Goal: Task Accomplishment & Management: Manage account settings

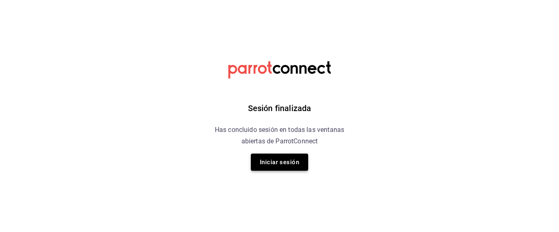
click at [278, 163] on button "Iniciar sesión" at bounding box center [279, 162] width 57 height 17
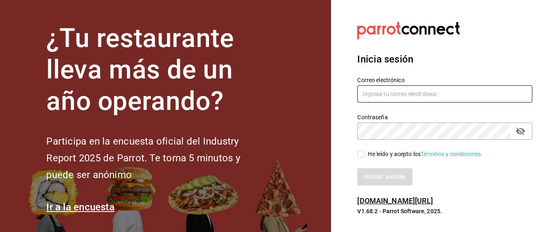
click at [381, 92] on input "text" at bounding box center [444, 94] width 175 height 17
click at [419, 95] on input "[EMAIL_ADDRESS]" at bounding box center [444, 94] width 175 height 17
type input "[EMAIL_ADDRESS]"
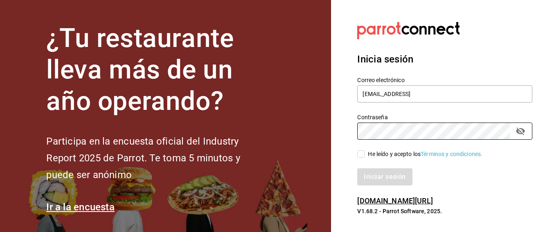
click at [363, 157] on input "He leído y acepto los Términos y condiciones." at bounding box center [360, 154] width 7 height 7
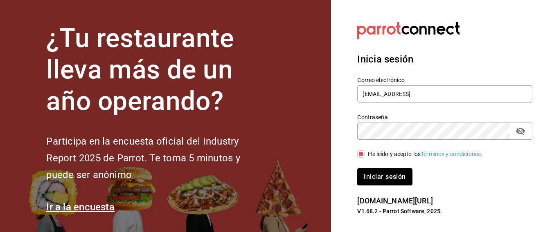
click at [363, 153] on input "He leído y acepto los Términos y condiciones." at bounding box center [360, 154] width 7 height 7
click at [360, 158] on input "He leído y acepto los Términos y condiciones." at bounding box center [360, 154] width 7 height 7
checkbox input "true"
click at [369, 175] on button "Iniciar sesión" at bounding box center [385, 177] width 56 height 17
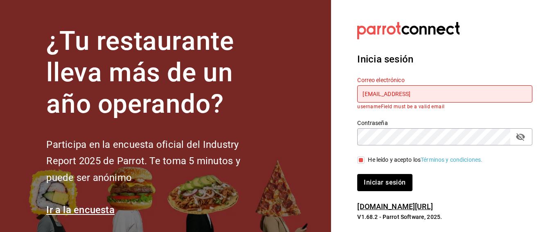
click at [521, 135] on icon "passwordField" at bounding box center [520, 137] width 9 height 8
click at [466, 96] on input "facturacionbeefirapuato@gmail" at bounding box center [444, 94] width 175 height 17
click at [379, 185] on button "Iniciar sesión" at bounding box center [385, 182] width 56 height 17
click at [365, 95] on input "facturacionbeefirapuato@gmail0825" at bounding box center [444, 94] width 175 height 17
click at [381, 187] on button "Iniciar sesión" at bounding box center [385, 182] width 56 height 17
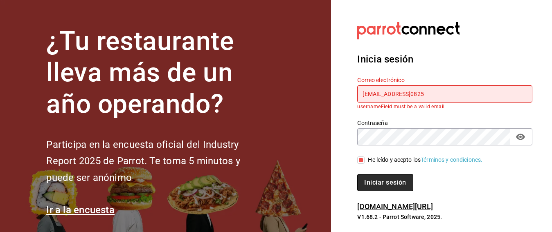
click at [383, 181] on button "Iniciar sesión" at bounding box center [385, 182] width 56 height 17
click at [467, 92] on input "Facturacionbeefirapuato@gmail0825" at bounding box center [444, 94] width 175 height 17
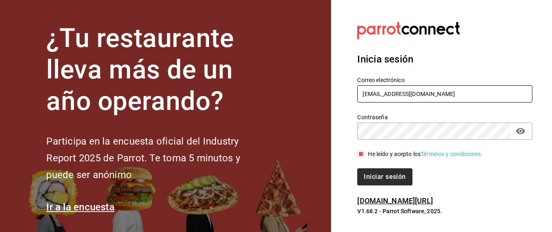
type input "Facturacionbeefirapuato@gmail.com"
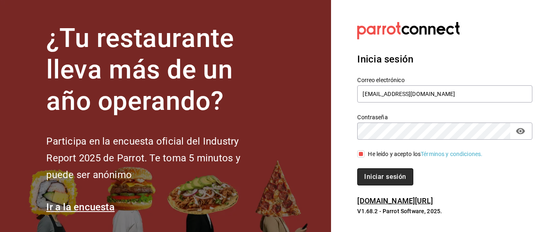
click at [376, 174] on button "Iniciar sesión" at bounding box center [385, 177] width 56 height 17
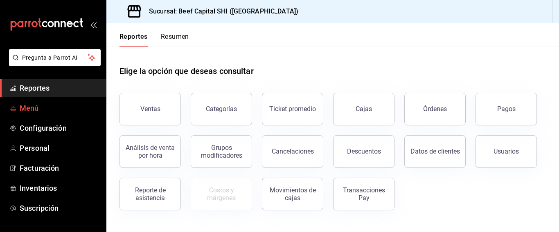
click at [49, 106] on span "Menú" at bounding box center [60, 108] width 80 height 11
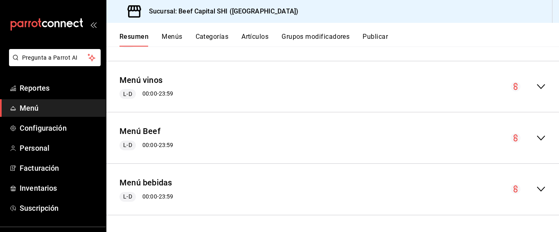
scroll to position [1133, 0]
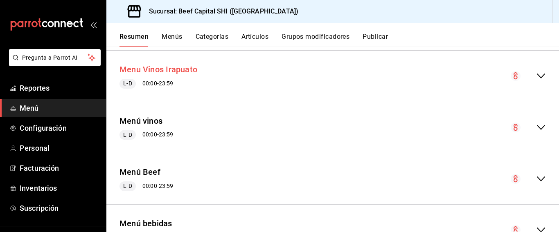
click at [144, 67] on button "Menu Vinos Irapuato" at bounding box center [158, 70] width 78 height 12
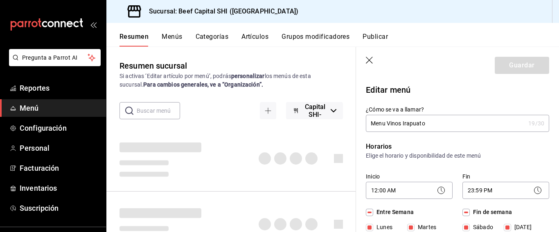
checkbox input "true"
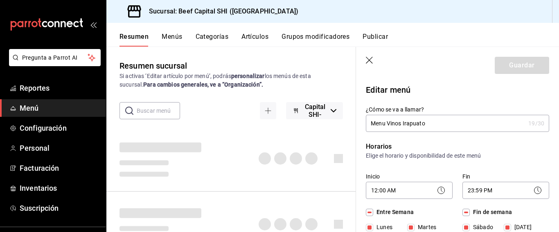
checkbox input "true"
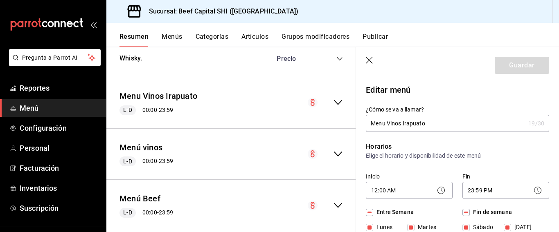
scroll to position [1146, 0]
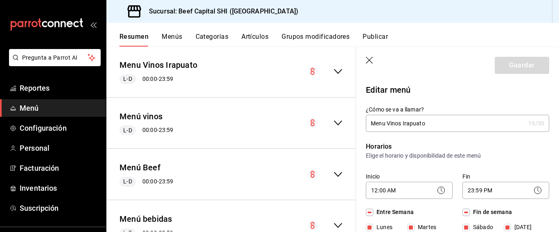
click at [333, 72] on icon "collapse-menu-row" at bounding box center [338, 72] width 10 height 10
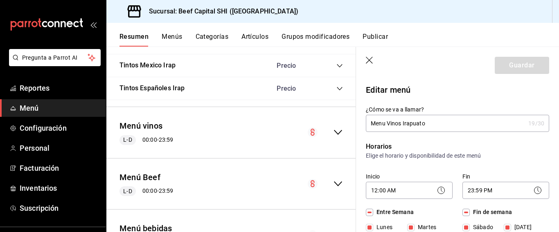
scroll to position [1800, 0]
click at [333, 132] on icon "collapse-menu-row" at bounding box center [338, 132] width 10 height 10
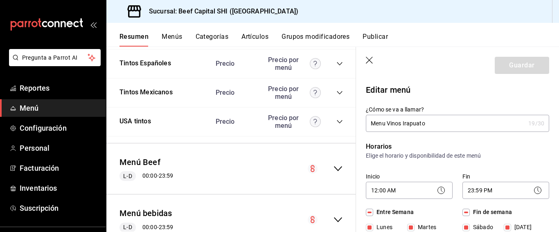
scroll to position [2772, 0]
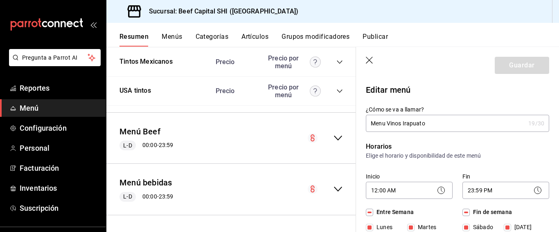
click at [334, 189] on icon "collapse-menu-row" at bounding box center [338, 189] width 8 height 5
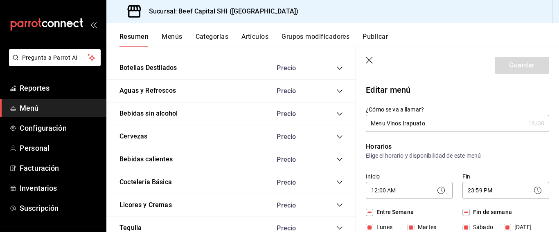
scroll to position [3467, 0]
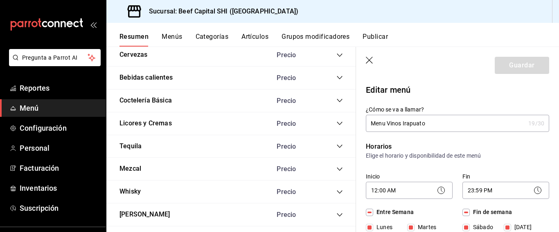
click at [336, 101] on icon "collapse-category-row" at bounding box center [339, 100] width 7 height 7
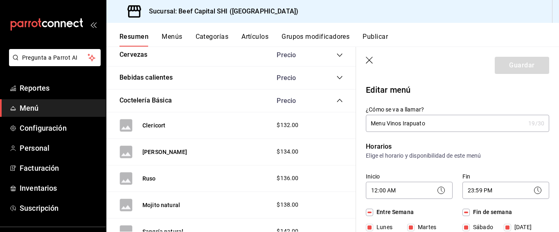
scroll to position [3508, 0]
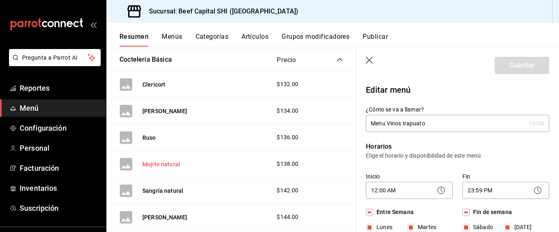
click at [161, 164] on button "Mojito natural" at bounding box center [161, 164] width 38 height 8
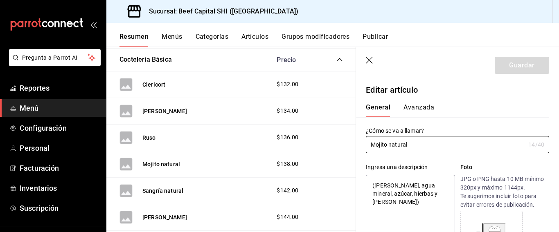
type textarea "x"
type input "$138.00"
type input "Mojito natura"
type textarea "x"
type input "Mojito natur"
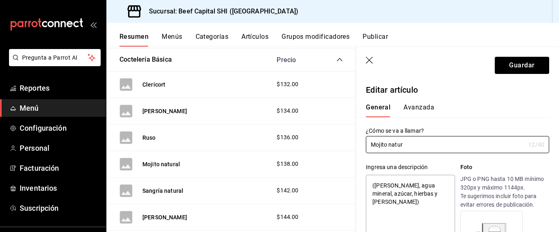
type textarea "x"
type input "Mojito nat"
type textarea "x"
type input "Mojito na"
type textarea "x"
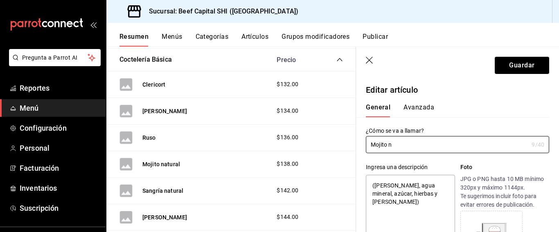
type input "Mojito"
type textarea "x"
type input "Mojito tr"
type textarea "x"
type input "Mojito tradicional"
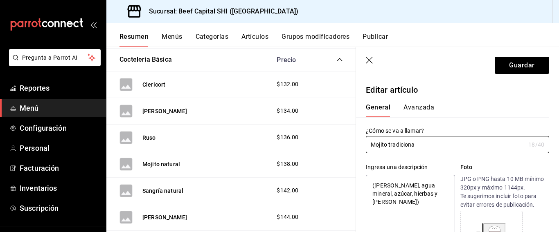
type textarea "x"
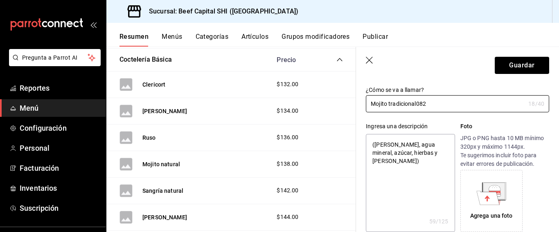
type input "Mojito tradicional0825"
type textarea "x"
type input "Mojito tradicional0"
type textarea "x"
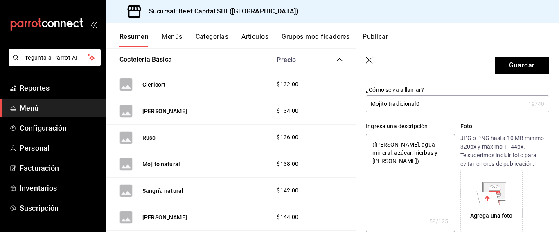
click at [435, 106] on input "Mojito tradicional0" at bounding box center [445, 104] width 159 height 16
type input "Mojito tradicional"
type textarea "x"
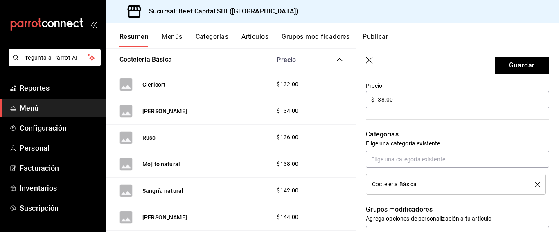
scroll to position [286, 0]
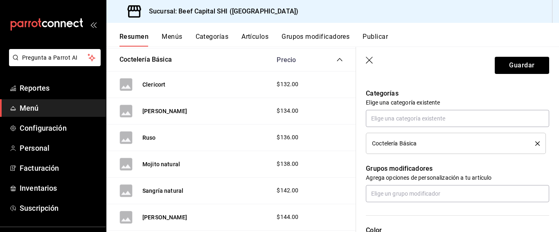
type input "Mojito tradicional"
click at [394, 146] on span "Coctelería Básica" at bounding box center [394, 144] width 45 height 6
click at [431, 143] on div "Coctelería Básica" at bounding box center [447, 144] width 151 height 6
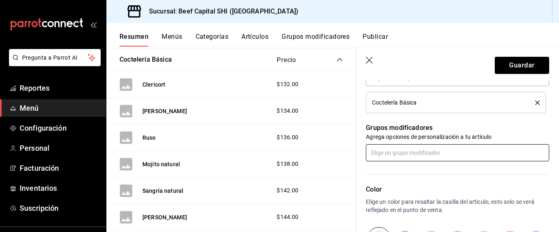
scroll to position [368, 0]
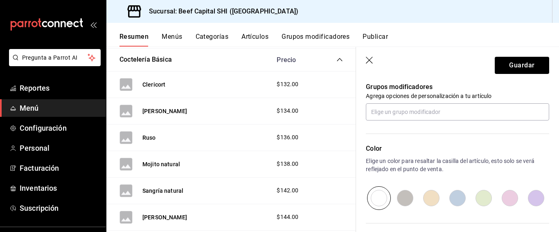
drag, startPoint x: 428, startPoint y: 194, endPoint x: 439, endPoint y: 176, distance: 21.9
click at [428, 195] on input "radio" at bounding box center [431, 199] width 26 height 24
radio input "true"
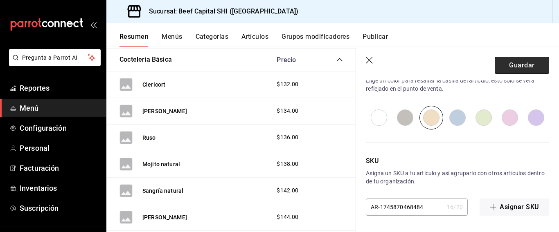
click at [518, 65] on button "Guardar" at bounding box center [522, 65] width 54 height 17
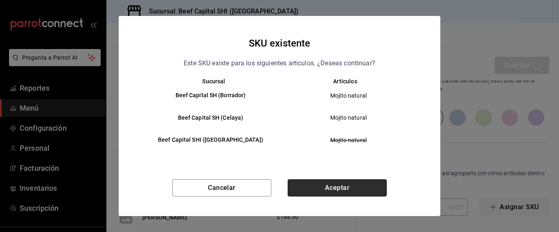
click at [314, 185] on button "Aceptar" at bounding box center [337, 188] width 99 height 17
type textarea "x"
type input "AR-1755465228504"
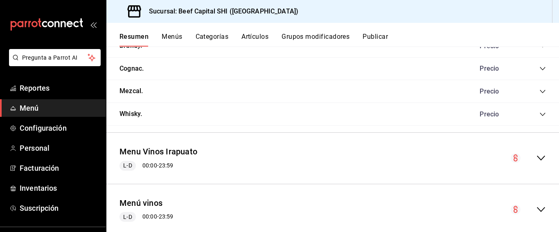
scroll to position [1132, 0]
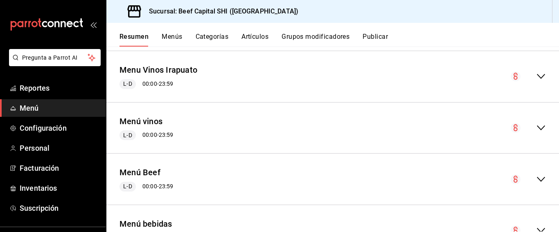
click at [536, 126] on icon "collapse-menu-row" at bounding box center [541, 128] width 10 height 10
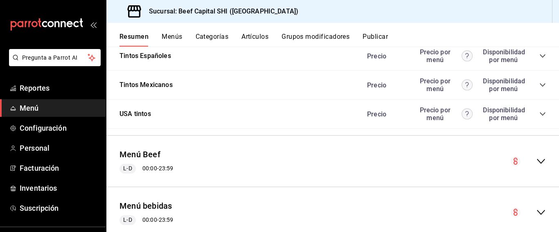
scroll to position [2096, 0]
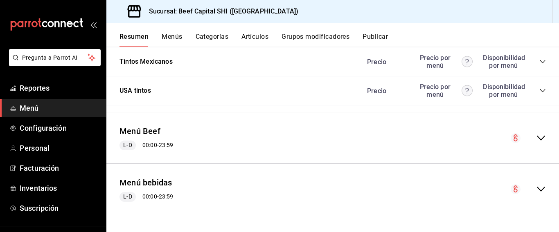
click at [536, 188] on icon "collapse-menu-row" at bounding box center [541, 190] width 10 height 10
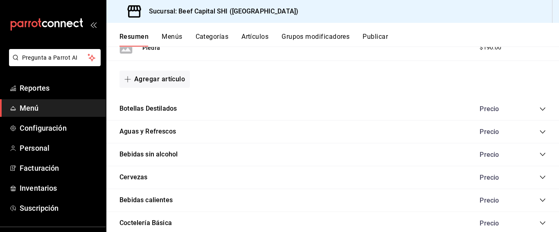
scroll to position [2710, 0]
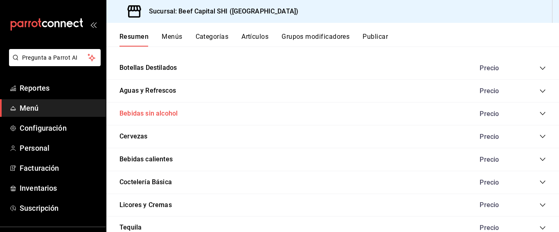
click at [156, 113] on button "Bebidas sin alcohol" at bounding box center [148, 113] width 58 height 9
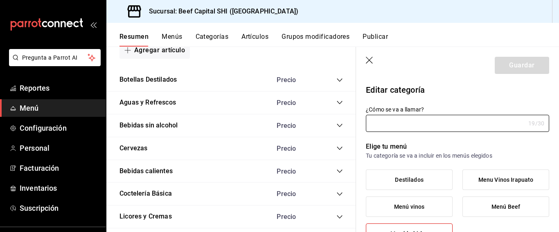
type input "Bebidas sin alcohol"
type input "1745871114790"
type input "29ecb08a-6ce3-462f-9296-ce171008a533"
radio input "false"
radio input "true"
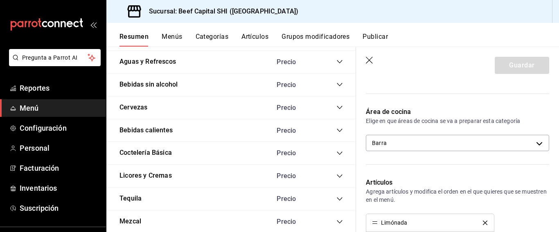
scroll to position [2710, 0]
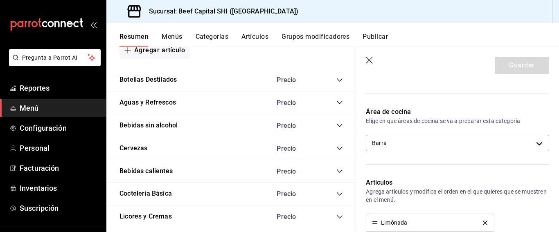
drag, startPoint x: 369, startPoint y: 61, endPoint x: 320, endPoint y: 131, distance: 86.4
click at [368, 61] on icon "button" at bounding box center [370, 61] width 8 height 8
click at [336, 123] on icon "collapse-category-row" at bounding box center [339, 125] width 7 height 7
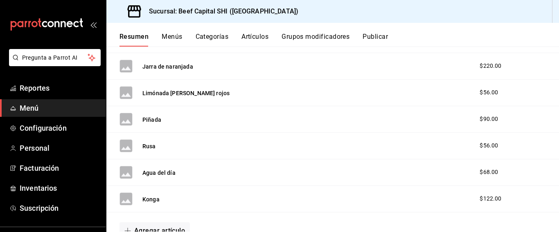
scroll to position [2873, 0]
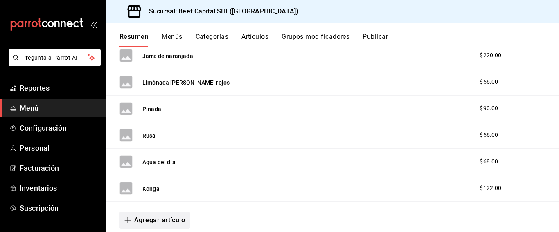
click at [164, 223] on button "Agregar artículo" at bounding box center [154, 220] width 70 height 17
click at [153, 212] on li "Artículo nuevo" at bounding box center [151, 213] width 64 height 20
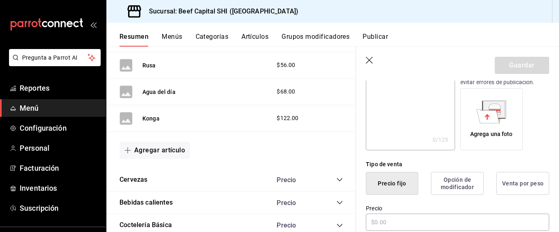
scroll to position [205, 0]
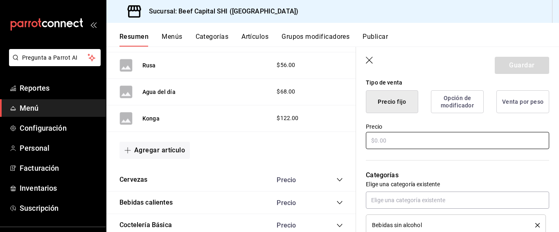
type input "Mojito"
click at [385, 143] on input "text" at bounding box center [457, 140] width 183 height 17
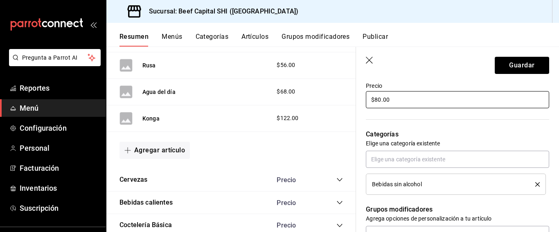
type input "$80.00"
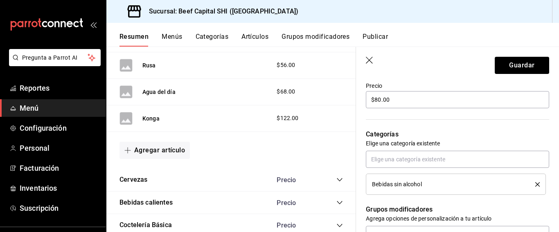
click at [392, 186] on span "Bebidas sin alcohol" at bounding box center [397, 185] width 50 height 6
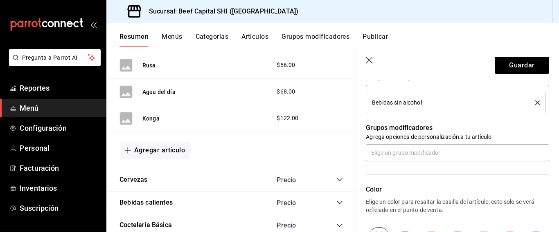
scroll to position [368, 0]
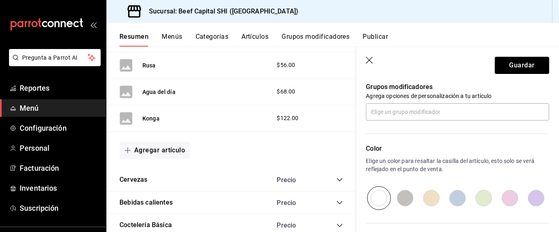
click at [424, 202] on input "radio" at bounding box center [431, 199] width 26 height 24
radio input "true"
click at [504, 63] on button "Guardar" at bounding box center [522, 65] width 54 height 17
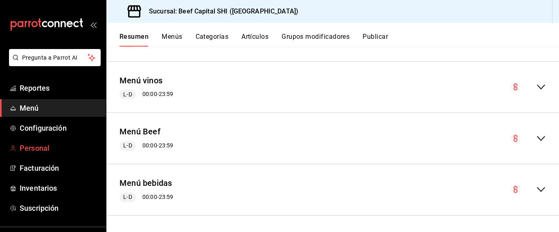
click at [36, 149] on span "Personal" at bounding box center [60, 148] width 80 height 11
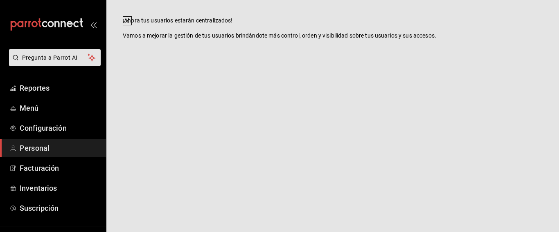
click at [37, 86] on span "Reportes" at bounding box center [60, 88] width 80 height 11
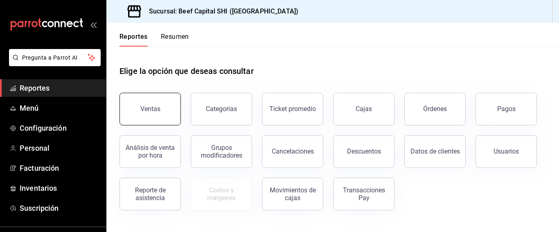
click at [155, 107] on div "Ventas" at bounding box center [150, 109] width 20 height 8
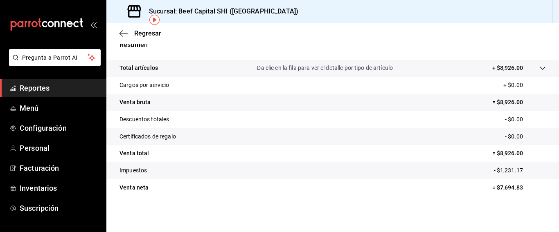
scroll to position [37, 0]
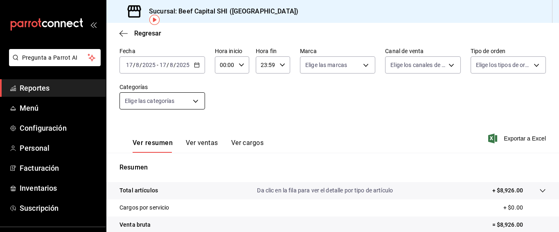
click at [192, 102] on body "Pregunta a Parrot AI Reportes Menú Configuración Personal Facturación Inventari…" at bounding box center [279, 116] width 559 height 232
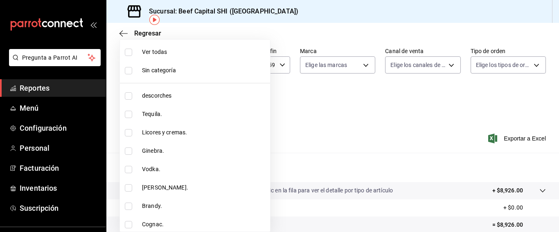
click at [316, 115] on div at bounding box center [279, 116] width 559 height 232
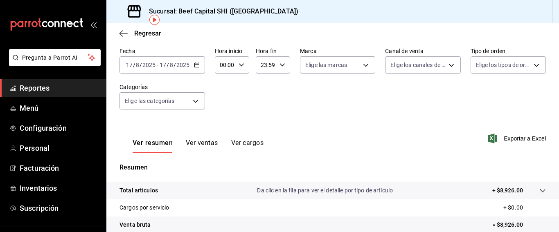
click at [194, 145] on button "Ver ventas" at bounding box center [202, 146] width 32 height 14
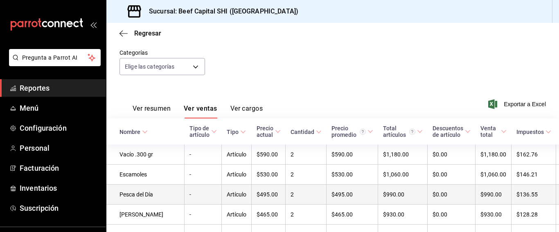
scroll to position [45, 0]
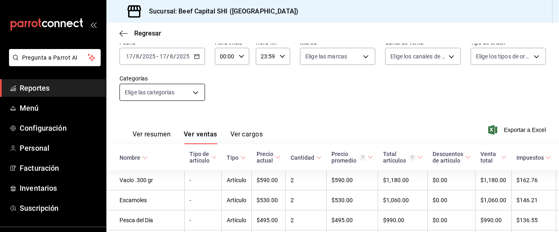
click at [195, 90] on body "Pregunta a Parrot AI Reportes Menú Configuración Personal Facturación Inventari…" at bounding box center [279, 116] width 559 height 232
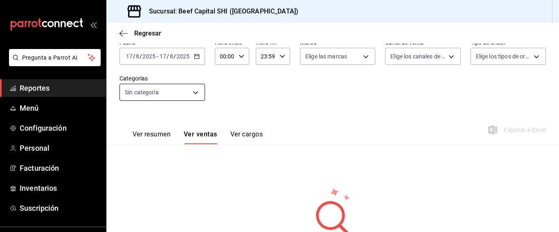
click at [198, 93] on body "Pregunta a Parrot AI Reportes Menú Configuración Personal Facturación Inventari…" at bounding box center [279, 116] width 559 height 232
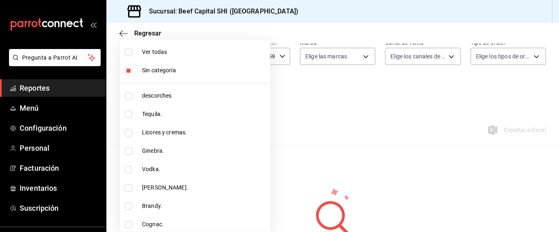
click at [128, 53] on input "checkbox" at bounding box center [128, 52] width 7 height 7
checkbox input "true"
type input "8e149e92-2e81-41b7-bb06-f216bda6e039,230c4a31-dbb7-4585-b22f-1c5c36cb302b,19d1c…"
checkbox input "true"
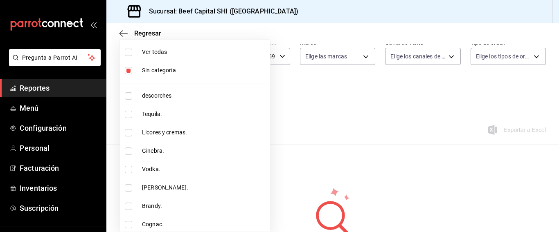
checkbox input "true"
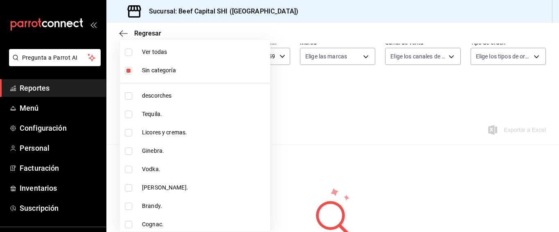
checkbox input "true"
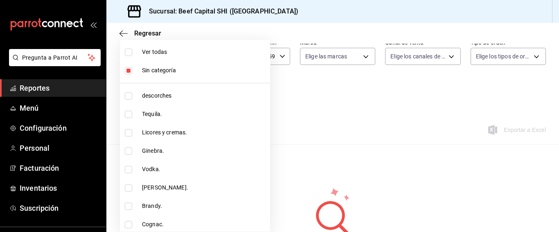
checkbox input "true"
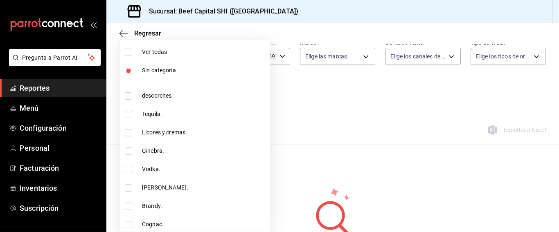
checkbox input "true"
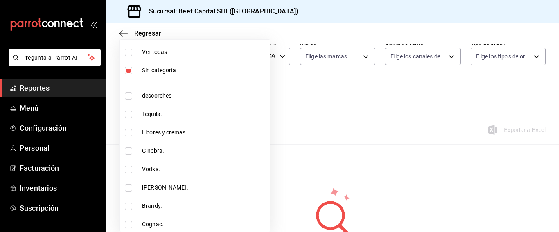
checkbox input "true"
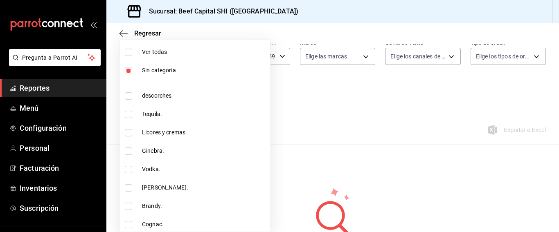
checkbox input "true"
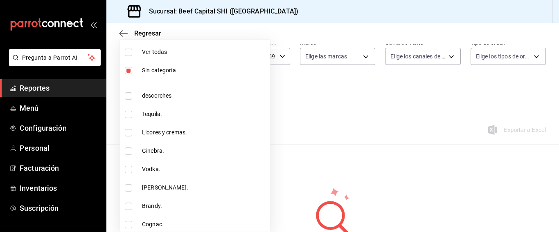
checkbox input "true"
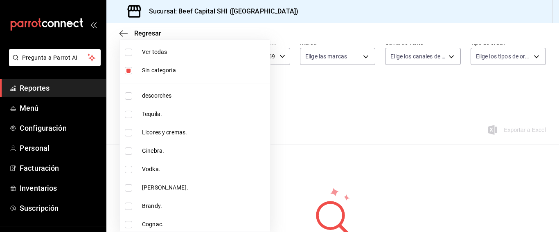
checkbox input "true"
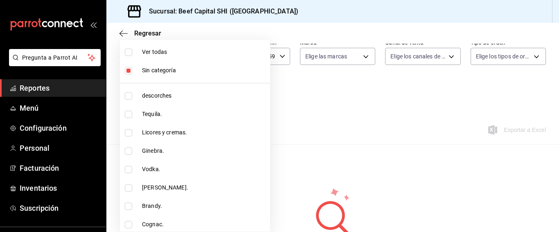
checkbox input "true"
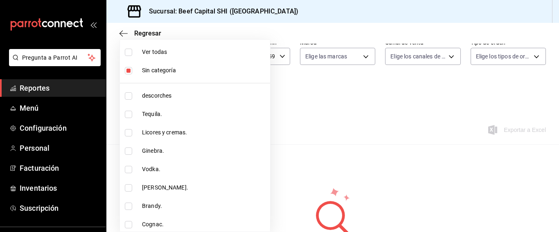
checkbox input "true"
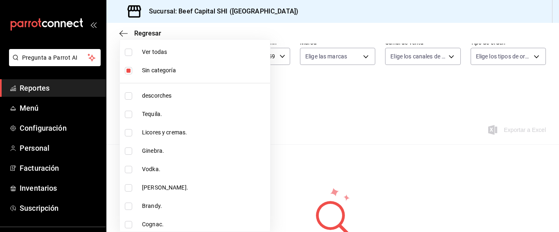
checkbox input "true"
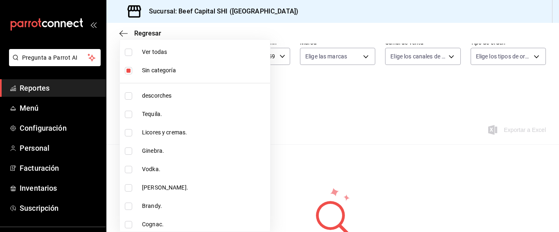
checkbox input "true"
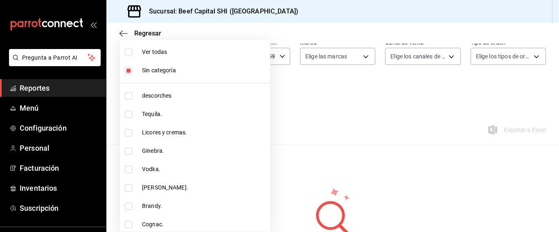
checkbox input "true"
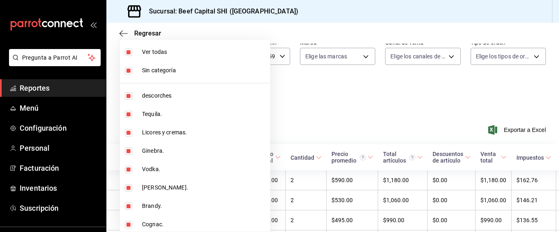
click at [173, 48] on span "Ver todas" at bounding box center [204, 52] width 125 height 9
click at [281, 105] on div at bounding box center [279, 116] width 559 height 232
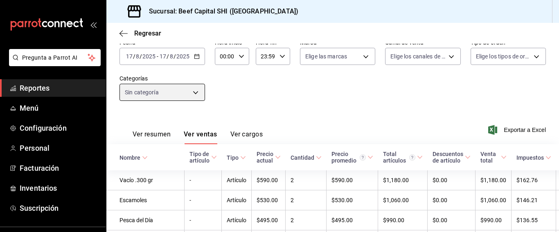
checkbox input "false"
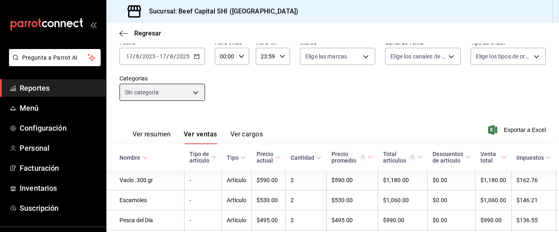
checkbox input "false"
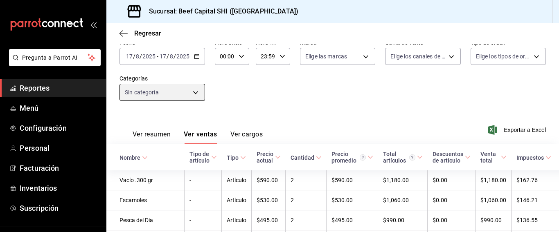
checkbox input "false"
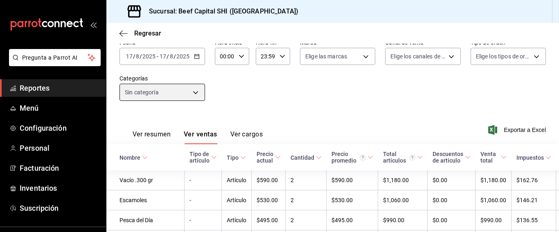
checkbox input "false"
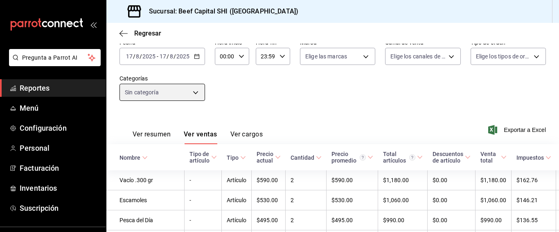
checkbox input "false"
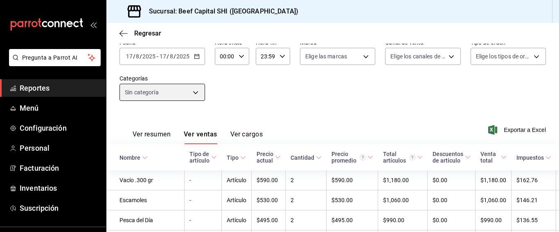
checkbox input "false"
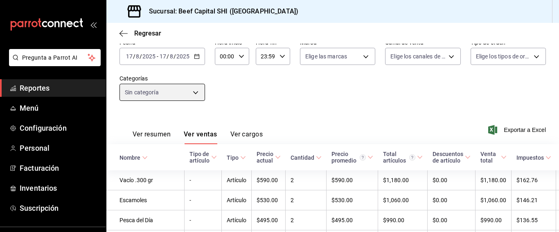
checkbox input "false"
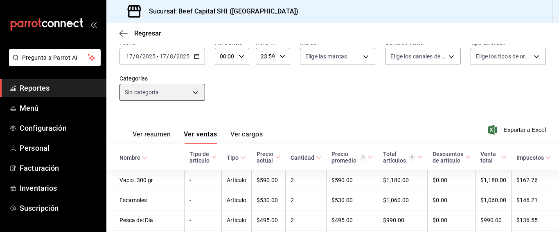
checkbox input "false"
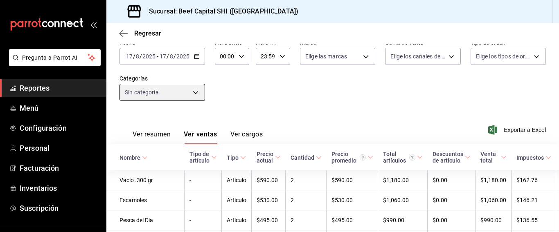
checkbox input "false"
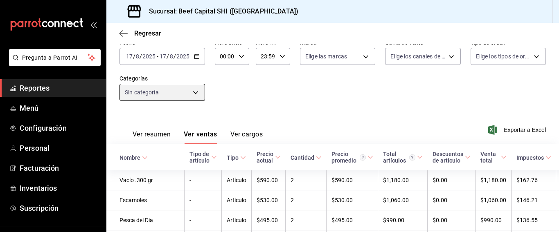
checkbox input "false"
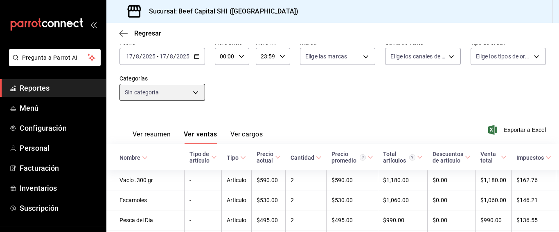
checkbox input "false"
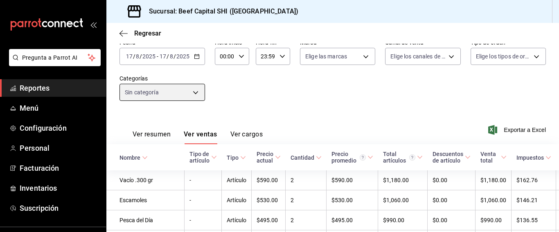
checkbox input "false"
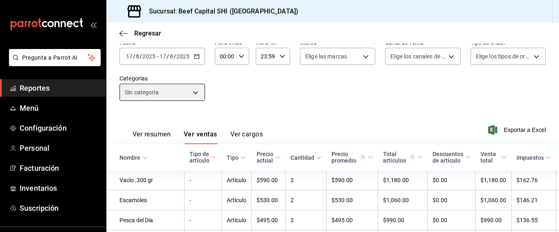
checkbox input "false"
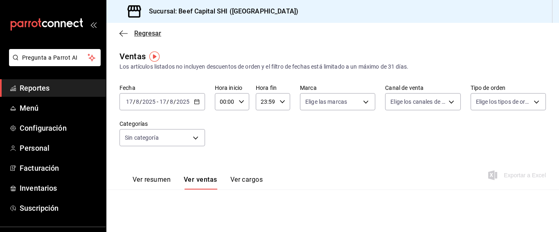
click at [137, 32] on span "Regresar" at bounding box center [147, 33] width 27 height 8
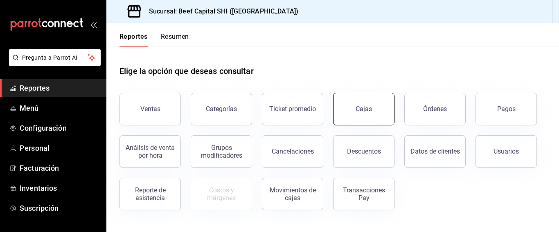
click at [362, 109] on div "Cajas" at bounding box center [364, 109] width 16 height 8
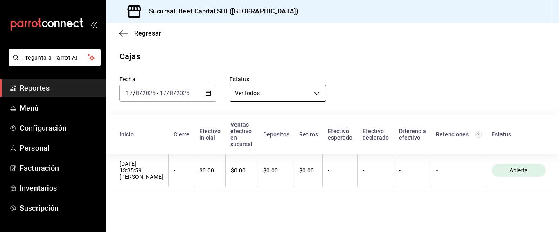
click at [319, 93] on body "Pregunta a Parrot AI Reportes Menú Configuración Personal Facturación Inventari…" at bounding box center [279, 116] width 559 height 232
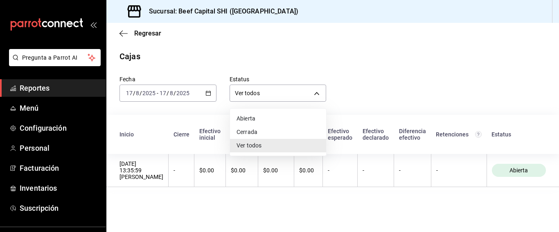
click at [257, 120] on li "Abierta" at bounding box center [278, 119] width 96 height 14
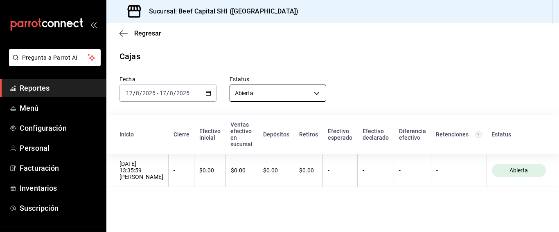
click at [316, 94] on body "Pregunta a Parrot AI Reportes Menú Configuración Personal Facturación Inventari…" at bounding box center [279, 116] width 559 height 232
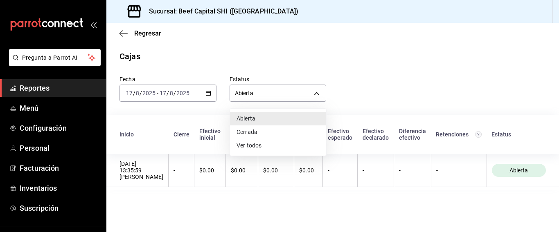
drag, startPoint x: 258, startPoint y: 144, endPoint x: 182, endPoint y: 80, distance: 99.3
click at [257, 144] on li "Ver todos" at bounding box center [278, 146] width 96 height 14
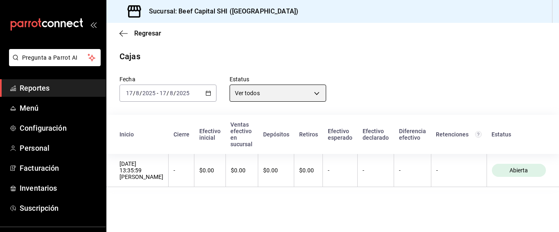
type input "ALL"
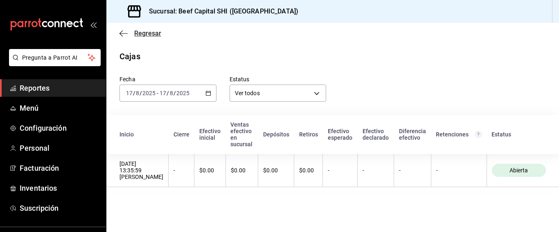
click at [122, 33] on icon "button" at bounding box center [123, 33] width 8 height 7
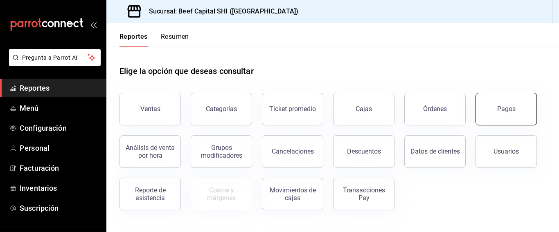
click at [505, 107] on div "Pagos" at bounding box center [506, 109] width 18 height 8
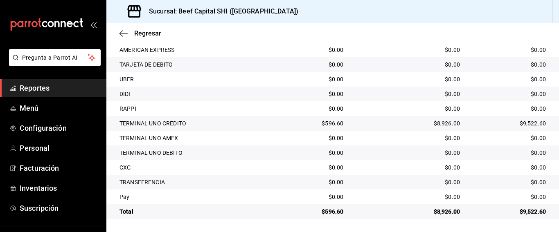
scroll to position [106, 0]
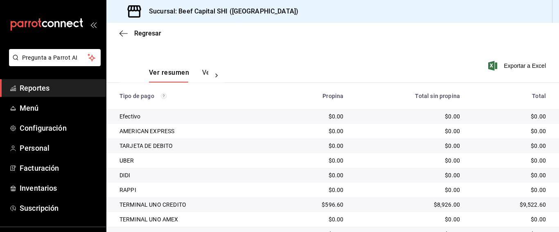
click at [218, 74] on icon at bounding box center [216, 76] width 8 height 8
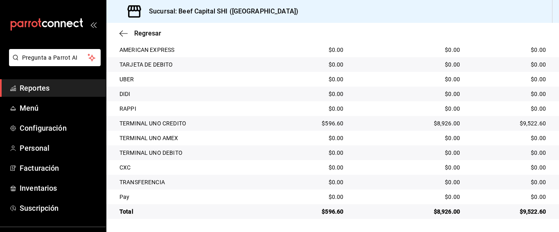
scroll to position [65, 0]
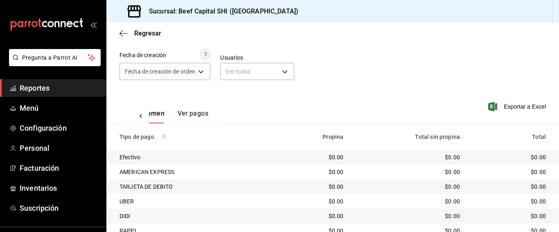
click at [194, 112] on button "Ver pagos" at bounding box center [193, 117] width 31 height 14
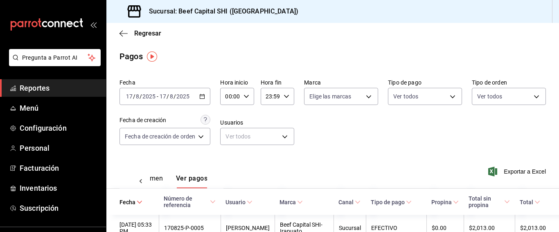
click at [142, 180] on icon at bounding box center [141, 182] width 2 height 4
click at [365, 95] on body "Pregunta a Parrot AI Reportes Menú Configuración Personal Facturación Inventari…" at bounding box center [279, 116] width 559 height 232
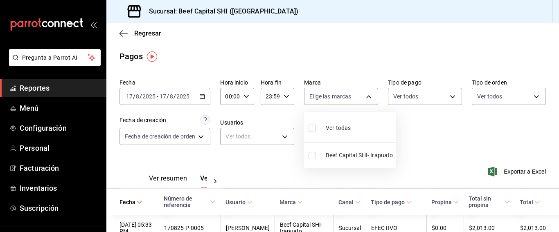
click at [312, 156] on input "checkbox" at bounding box center [311, 155] width 7 height 7
checkbox input "true"
type input "605647f7-5ddc-403a-84da-aa3c8a25865f"
checkbox input "true"
click at [555, 228] on div at bounding box center [279, 116] width 559 height 232
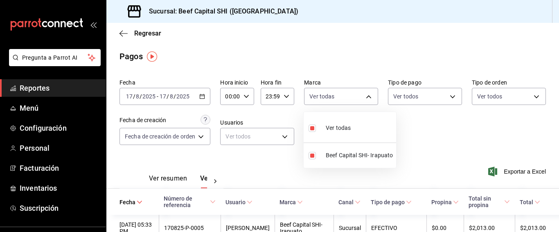
click at [555, 228] on div at bounding box center [279, 116] width 559 height 232
click at [448, 97] on body "Pregunta a Parrot AI Reportes Menú Configuración Personal Facturación Inventari…" at bounding box center [279, 116] width 559 height 232
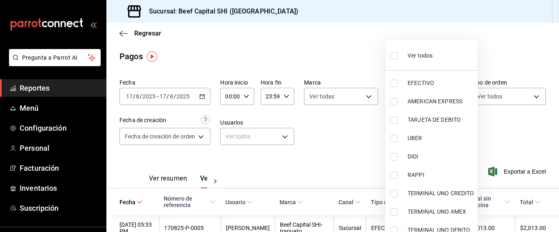
click at [399, 54] on label at bounding box center [395, 56] width 11 height 12
click at [398, 54] on input "checkbox" at bounding box center [393, 55] width 7 height 7
checkbox input "false"
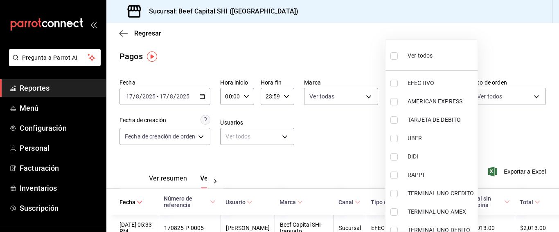
checkbox input "false"
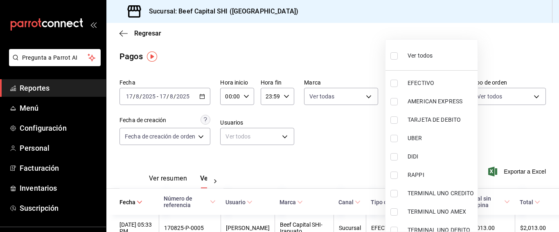
checkbox input "false"
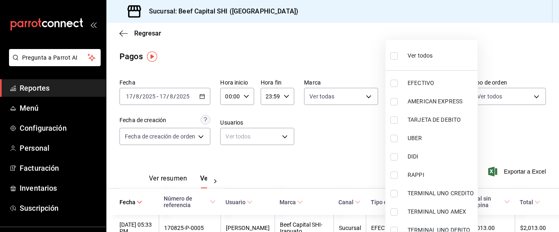
click at [392, 55] on input "checkbox" at bounding box center [393, 55] width 7 height 7
checkbox input "true"
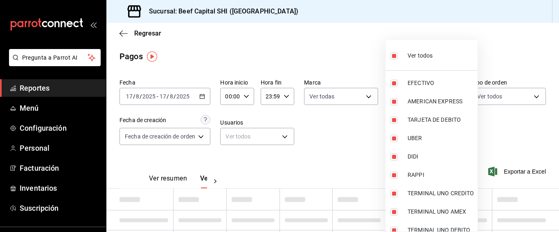
type input "6225f9e9-c8bc-4ac0-b36d-24543ba47abb,da7ee184-9511-4536-9293-d46407903f07,0544b…"
checkbox input "true"
drag, startPoint x: 502, startPoint y: 144, endPoint x: 482, endPoint y: 135, distance: 22.1
click at [504, 143] on div at bounding box center [279, 116] width 559 height 232
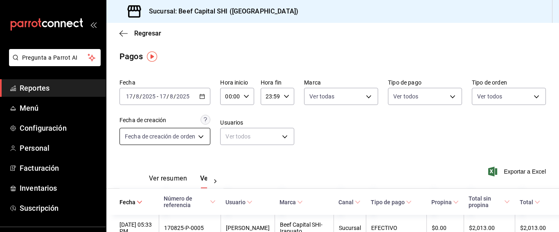
click at [202, 136] on body "Pregunta a Parrot AI Reportes Menú Configuración Personal Facturación Inventari…" at bounding box center [279, 116] width 559 height 232
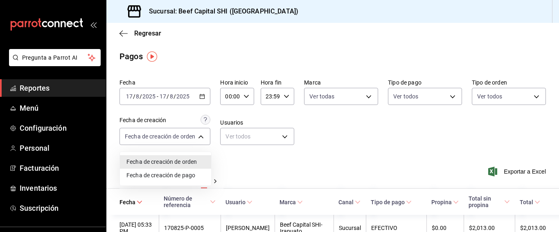
click at [411, 130] on div at bounding box center [279, 116] width 559 height 232
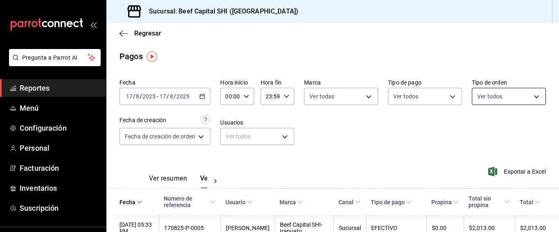
click at [529, 95] on body "Pregunta a Parrot AI Reportes Menú Configuración Personal Facturación Inventari…" at bounding box center [279, 116] width 559 height 232
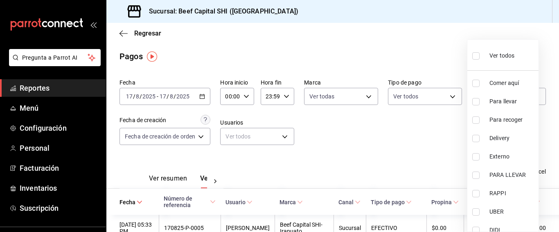
click at [484, 52] on div "Ver todos" at bounding box center [493, 55] width 42 height 18
click at [333, 149] on div at bounding box center [279, 116] width 559 height 232
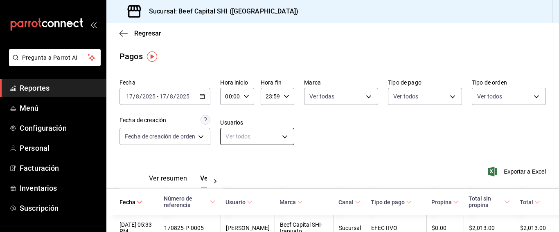
click at [284, 133] on body "Pregunta a Parrot AI Reportes Menú Configuración Personal Facturación Inventari…" at bounding box center [279, 116] width 559 height 232
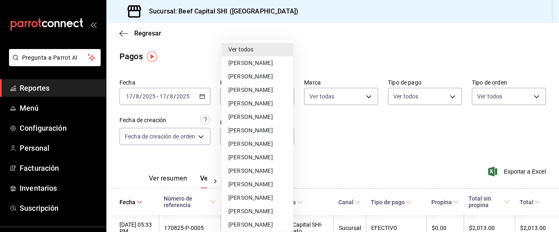
click at [269, 50] on li "Ver todos" at bounding box center [257, 50] width 71 height 14
click at [200, 135] on div at bounding box center [279, 116] width 559 height 232
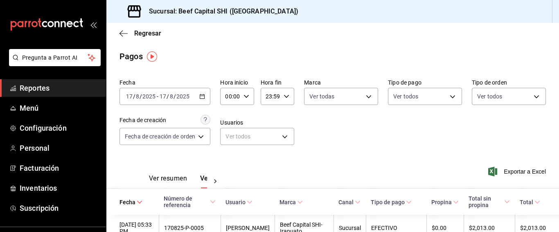
click at [216, 180] on icon at bounding box center [215, 182] width 8 height 8
click at [286, 138] on body "Pregunta a Parrot AI Reportes Menú Configuración Personal Facturación Inventari…" at bounding box center [279, 116] width 559 height 232
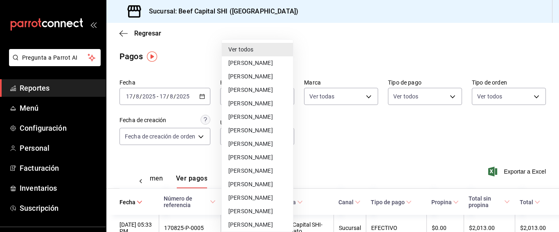
click at [348, 143] on div at bounding box center [279, 116] width 559 height 232
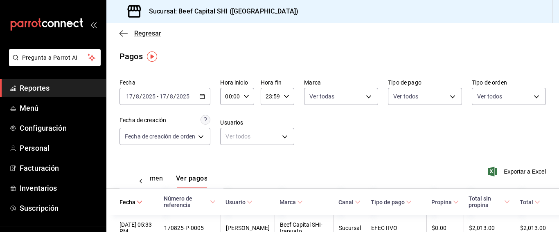
click at [131, 34] on span "Regresar" at bounding box center [140, 33] width 42 height 8
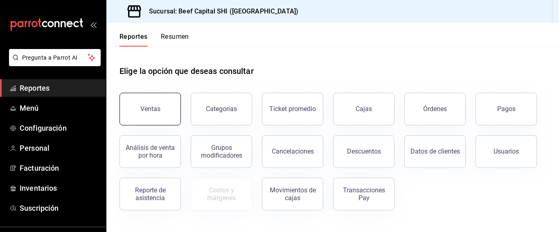
click at [155, 112] on div "Ventas" at bounding box center [150, 109] width 20 height 8
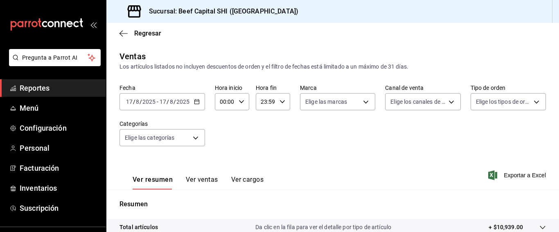
scroll to position [41, 0]
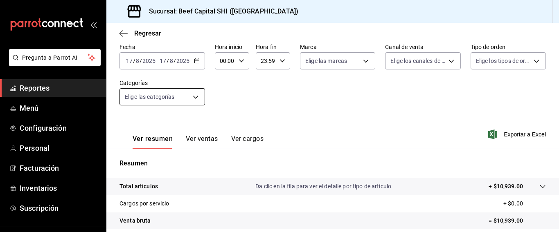
click at [196, 97] on body "Pregunta a Parrot AI Reportes Menú Configuración Personal Facturación Inventari…" at bounding box center [279, 116] width 559 height 232
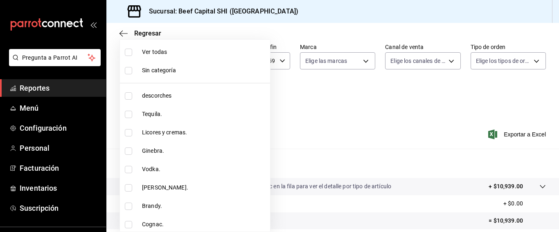
click at [126, 54] on input "checkbox" at bounding box center [128, 52] width 7 height 7
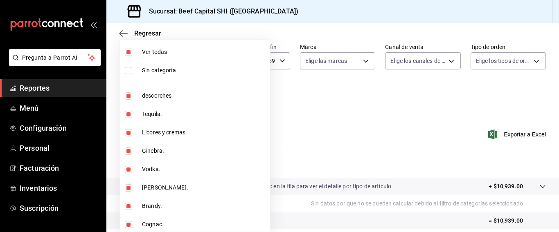
click at [317, 113] on div at bounding box center [279, 116] width 559 height 232
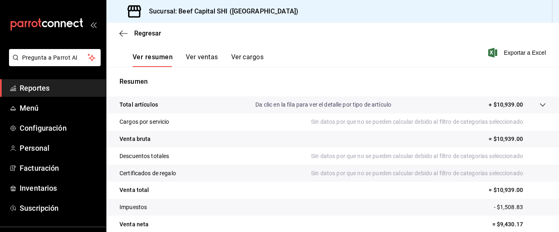
scroll to position [160, 0]
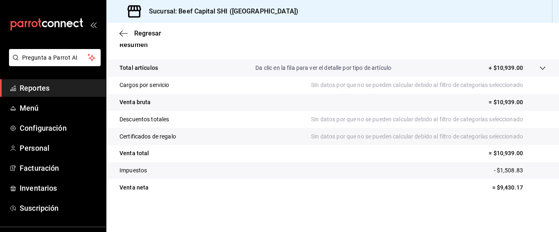
click at [539, 69] on icon at bounding box center [542, 68] width 7 height 7
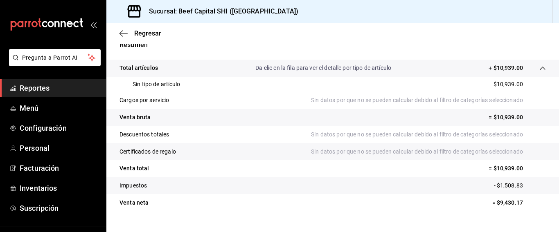
scroll to position [119, 0]
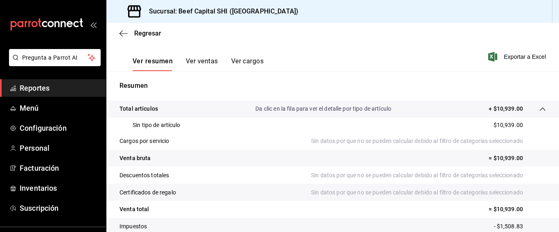
click at [539, 107] on icon at bounding box center [542, 109] width 7 height 7
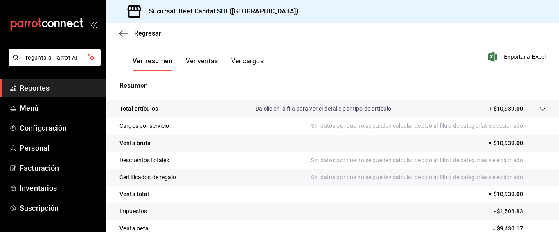
scroll to position [78, 0]
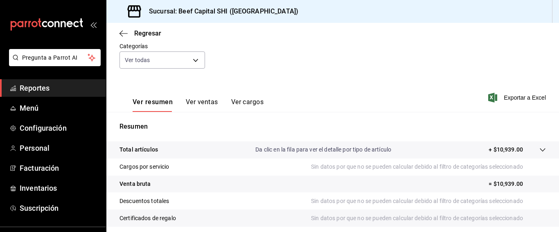
click at [206, 102] on button "Ver ventas" at bounding box center [202, 105] width 32 height 14
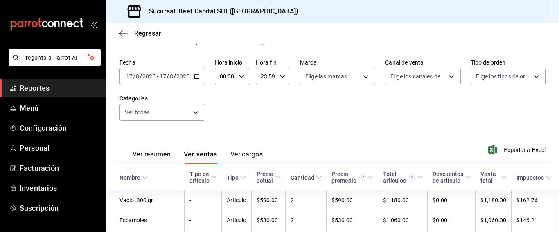
scroll to position [66, 0]
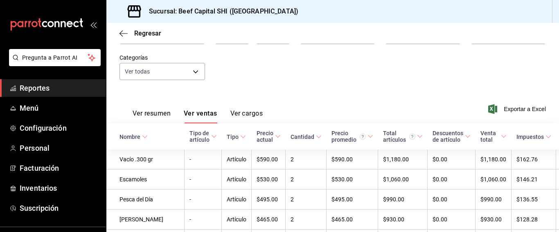
click at [152, 115] on button "Ver resumen" at bounding box center [152, 117] width 38 height 14
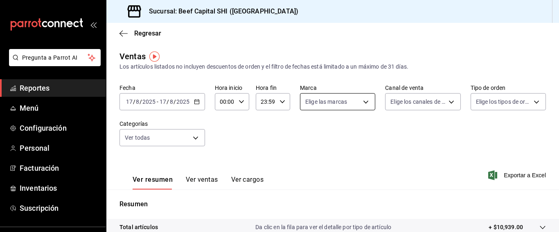
click at [360, 102] on body "Pregunta a Parrot AI Reportes Menú Configuración Personal Facturación Inventari…" at bounding box center [279, 116] width 559 height 232
click at [308, 135] on input "checkbox" at bounding box center [306, 133] width 7 height 7
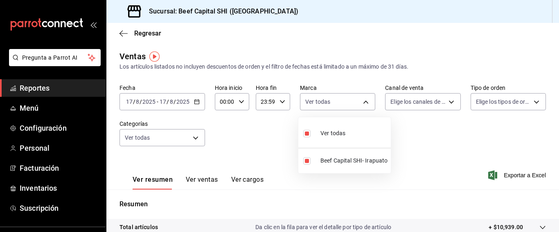
click at [555, 229] on div at bounding box center [279, 116] width 559 height 232
click at [446, 101] on body "Pregunta a Parrot AI Reportes Menú Configuración Personal Facturación Inventari…" at bounding box center [279, 116] width 559 height 232
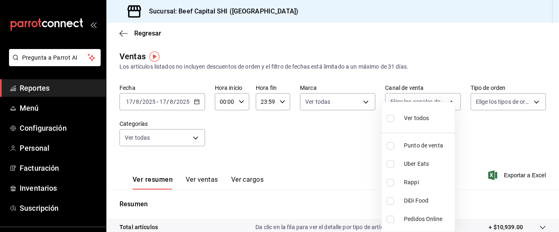
click at [390, 143] on input "checkbox" at bounding box center [390, 145] width 7 height 7
click at [554, 228] on div at bounding box center [279, 116] width 559 height 232
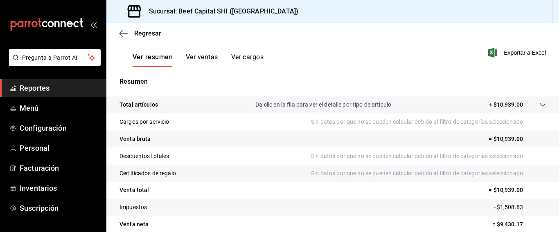
scroll to position [160, 0]
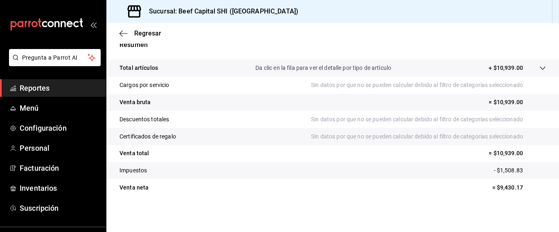
click at [459, 205] on div "Total artículos Da clic en la fila para ver el detalle por tipo de artículo + $…" at bounding box center [332, 133] width 453 height 146
click at [408, 232] on html "Pregunta a Parrot AI Reportes Menú Configuración Personal Facturación Inventari…" at bounding box center [279, 116] width 559 height 232
